Goal: Communication & Community: Answer question/provide support

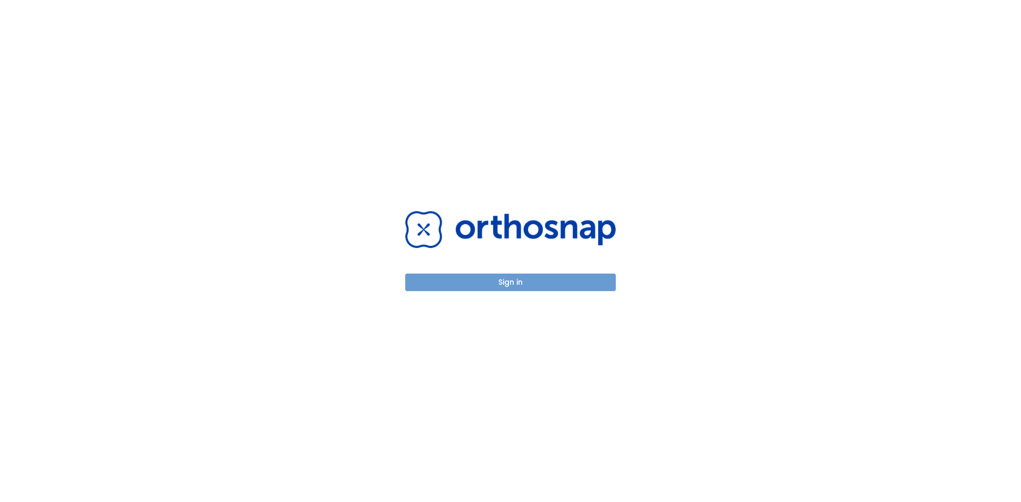
click at [517, 281] on button "Sign in" at bounding box center [510, 283] width 210 height 18
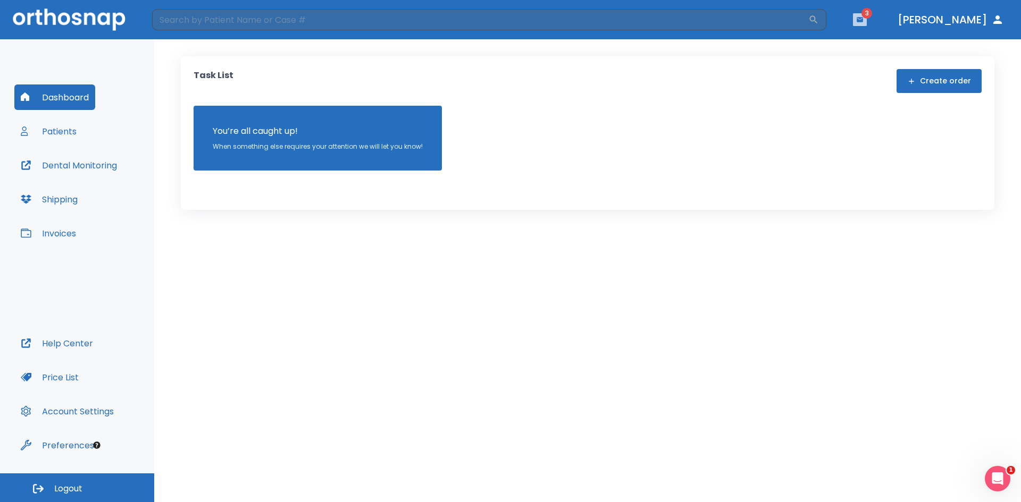
click at [866, 24] on button "button" at bounding box center [860, 19] width 14 height 13
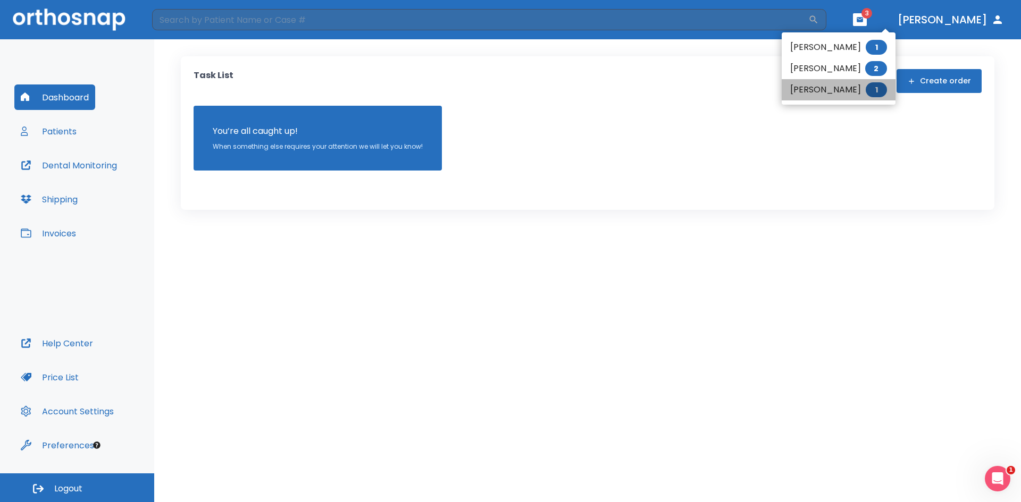
click at [793, 85] on li "[PERSON_NAME] 1" at bounding box center [838, 89] width 114 height 21
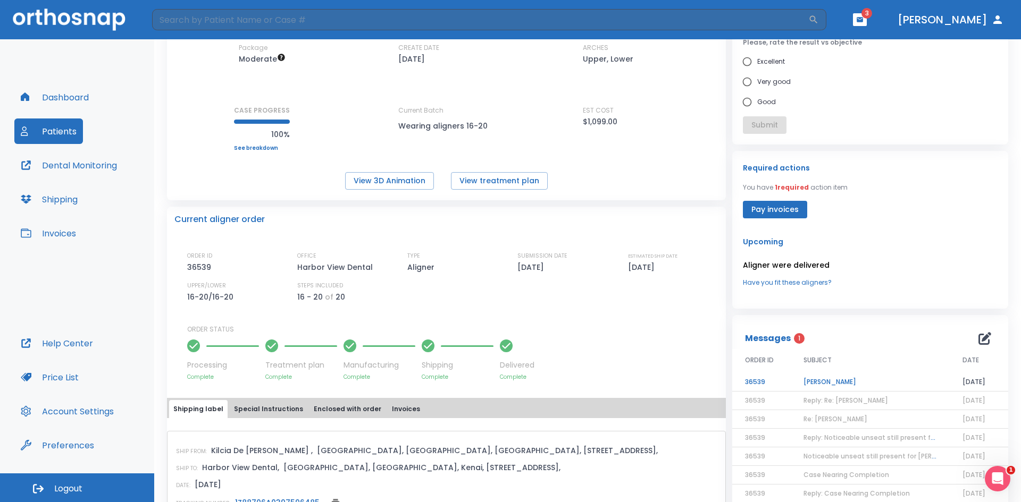
scroll to position [106, 0]
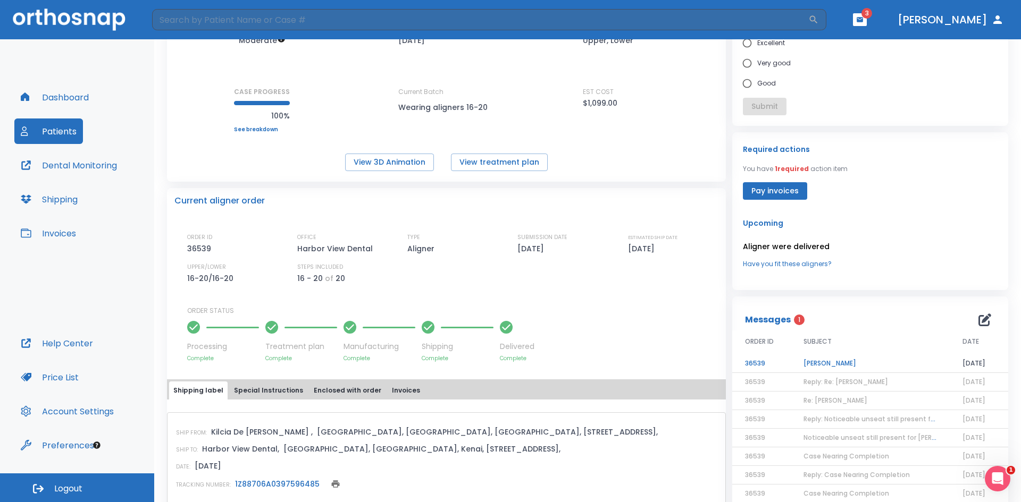
click at [840, 364] on td "[PERSON_NAME]" at bounding box center [869, 364] width 159 height 19
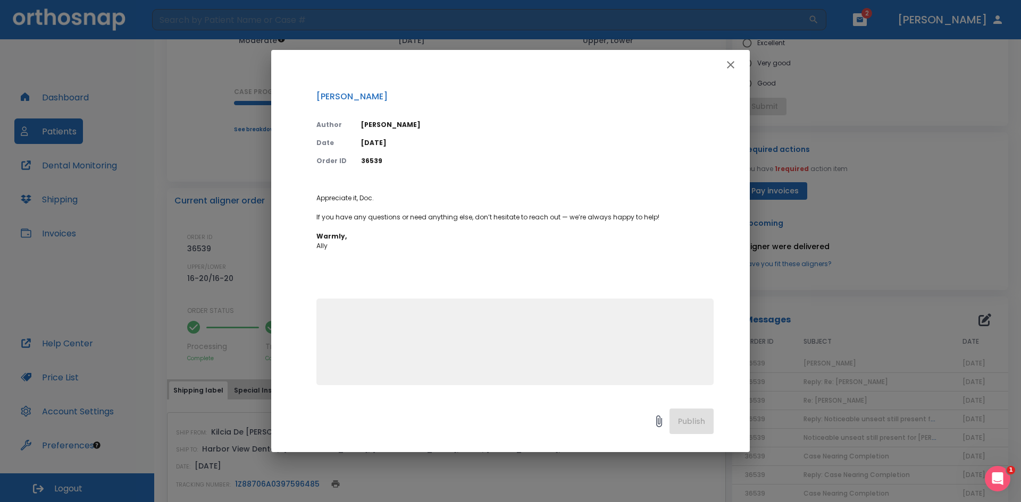
click at [541, 356] on textarea at bounding box center [515, 346] width 384 height 73
type textarea "Will do, thank you."
click at [682, 417] on button "Publish" at bounding box center [691, 422] width 44 height 26
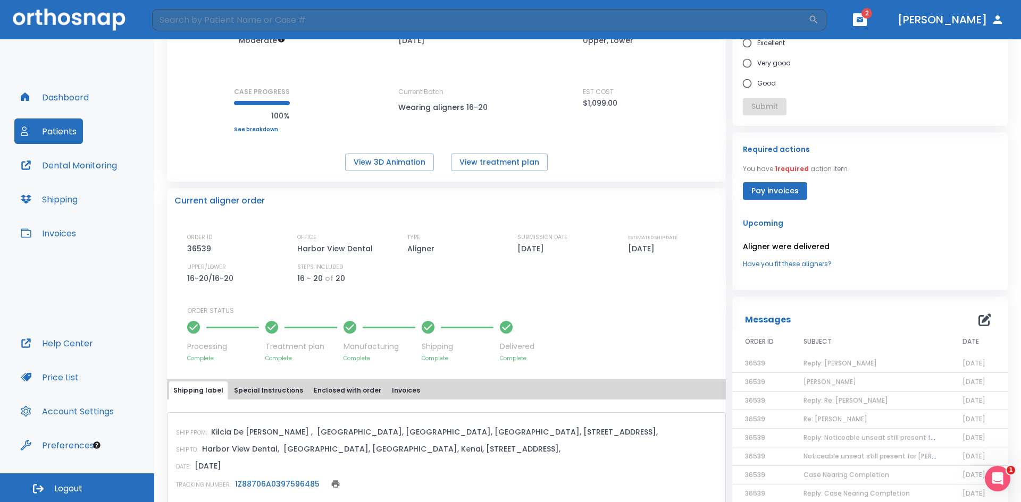
click at [863, 22] on icon "button" at bounding box center [859, 19] width 7 height 7
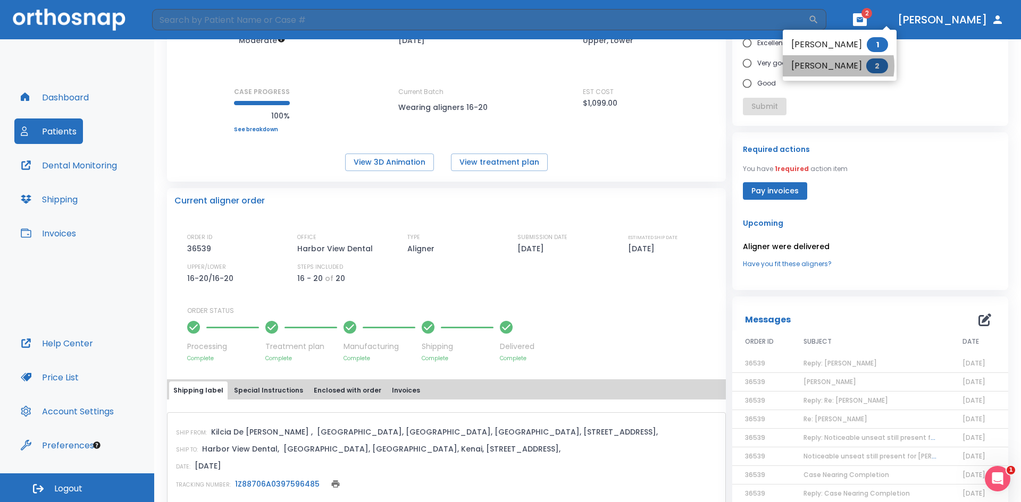
click at [829, 66] on li "[PERSON_NAME] 2" at bounding box center [839, 65] width 114 height 21
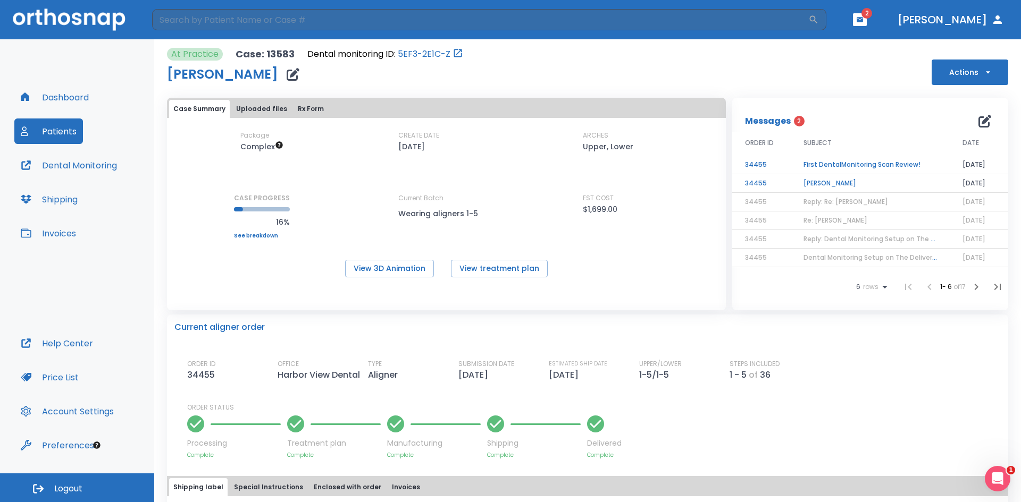
click at [826, 181] on td "[PERSON_NAME]" at bounding box center [869, 183] width 159 height 19
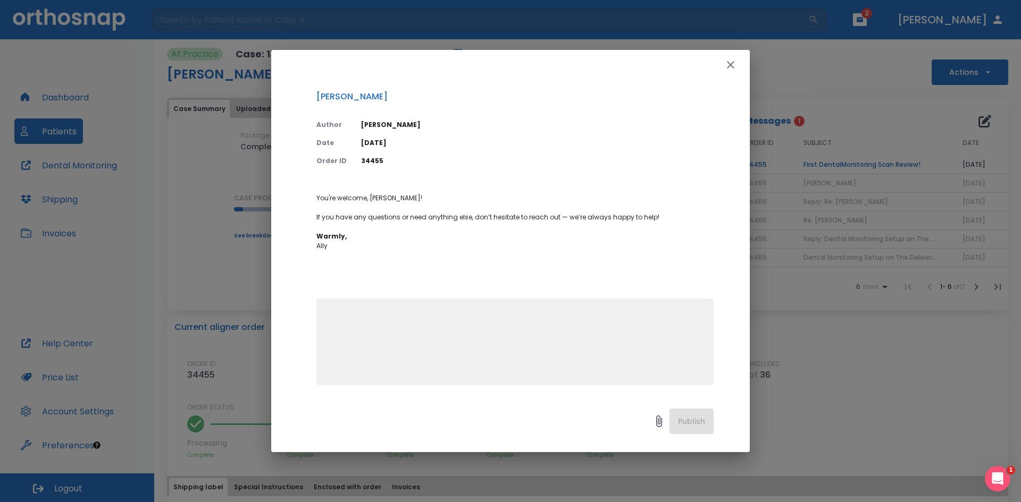
click at [735, 67] on icon "button" at bounding box center [730, 64] width 13 height 13
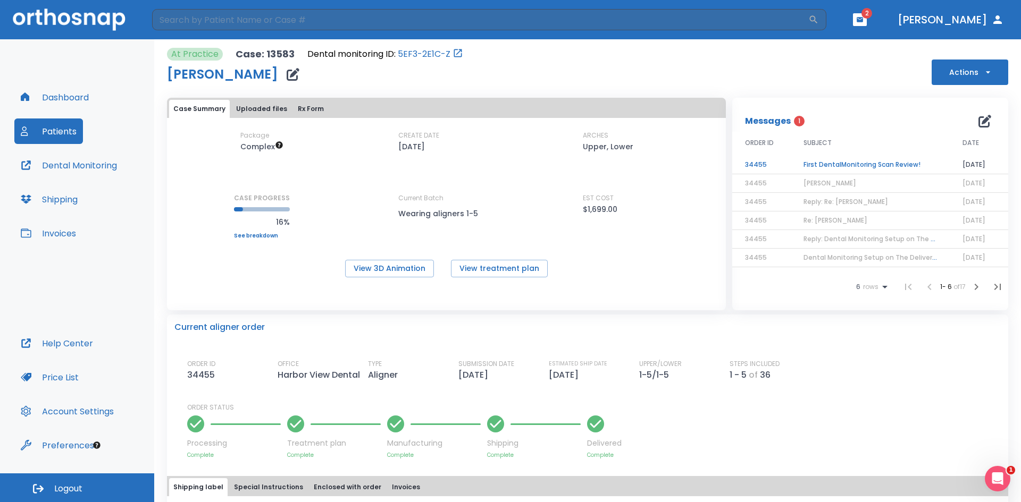
click at [834, 162] on td "First DentalMonitoring Scan Review!" at bounding box center [869, 165] width 159 height 19
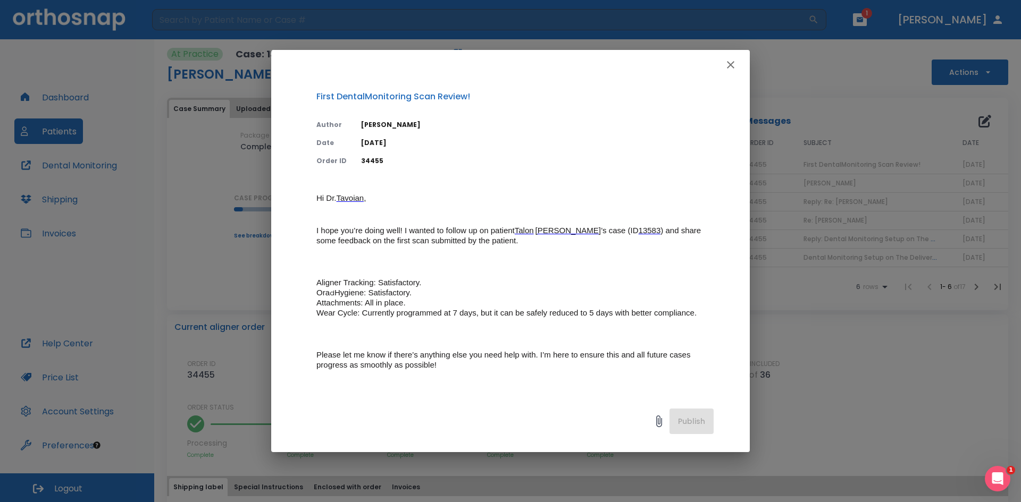
click at [722, 59] on button "button" at bounding box center [730, 64] width 21 height 21
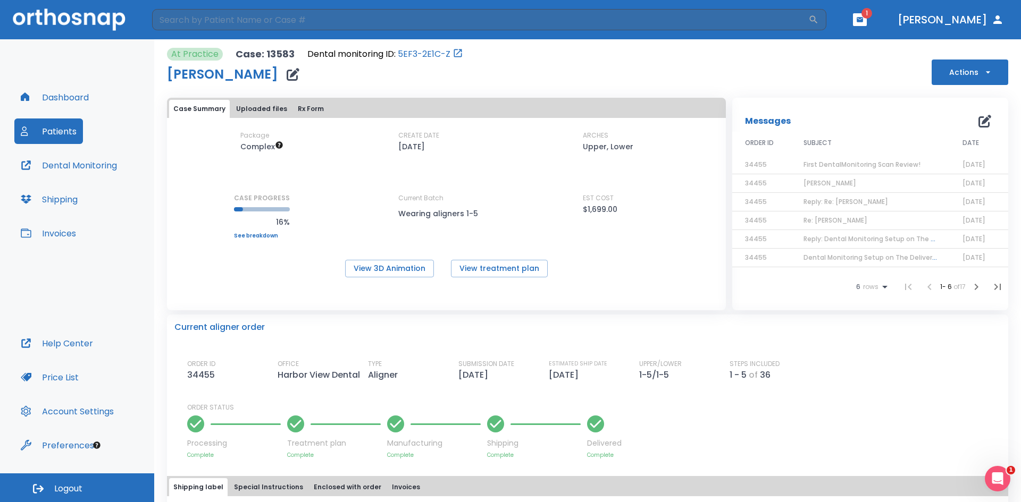
click at [820, 154] on th "SUBJECT" at bounding box center [869, 144] width 159 height 24
click at [820, 161] on span "First DentalMonitoring Scan Review!" at bounding box center [861, 164] width 117 height 9
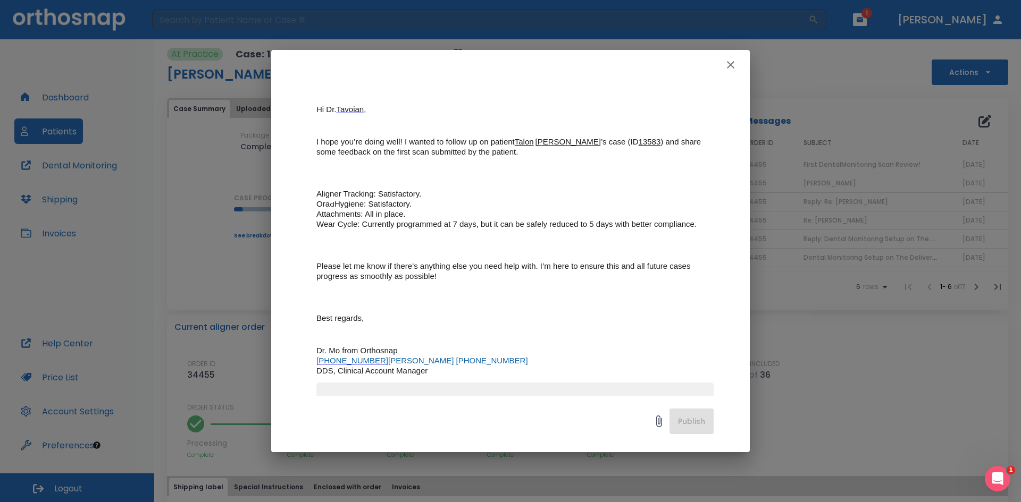
scroll to position [173, 0]
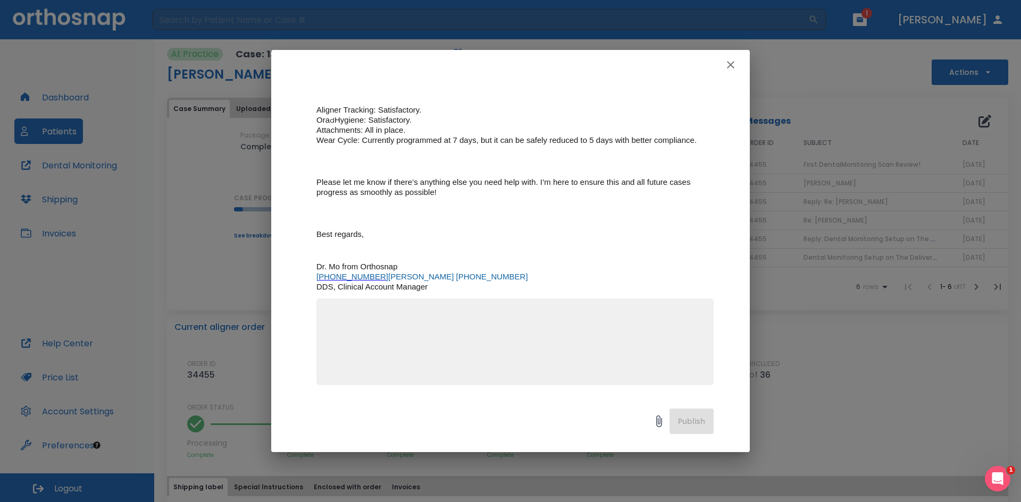
click at [495, 352] on textarea at bounding box center [515, 346] width 384 height 73
type textarea "perfect, thank you for the updates."
click at [688, 415] on button "Publish" at bounding box center [691, 422] width 44 height 26
